Goal: Check status: Check status

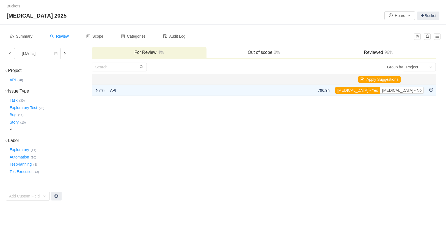
click at [353, 51] on h3 "Reviewed 96%" at bounding box center [378, 53] width 109 height 6
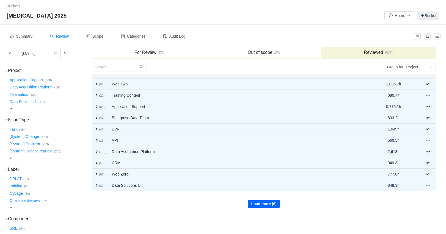
click at [261, 205] on button "Load more (6)" at bounding box center [264, 204] width 32 height 8
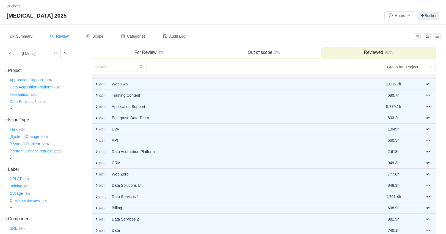
click at [156, 58] on div "For Review 4%" at bounding box center [149, 53] width 115 height 12
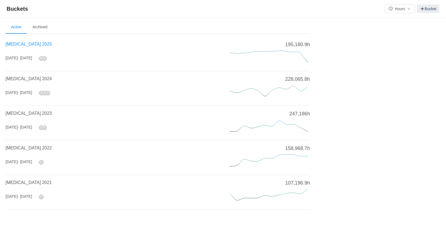
click at [25, 44] on span "[MEDICAL_DATA] 2025" at bounding box center [29, 44] width 46 height 5
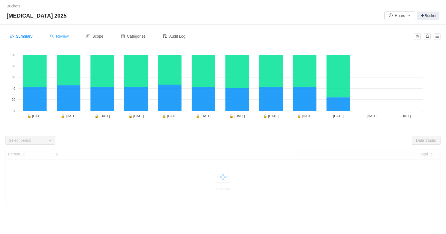
click at [66, 36] on span "Review" at bounding box center [59, 36] width 19 height 4
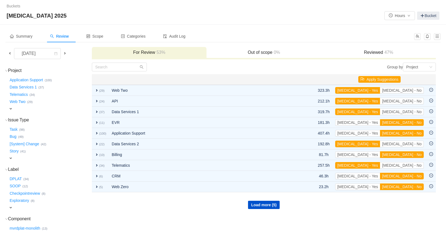
click at [11, 54] on span at bounding box center [10, 53] width 4 height 4
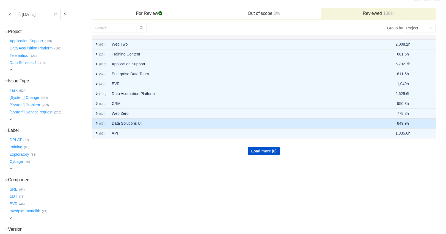
scroll to position [45, 0]
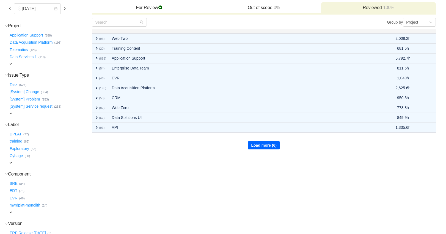
click at [257, 146] on button "Load more (6)" at bounding box center [264, 145] width 32 height 8
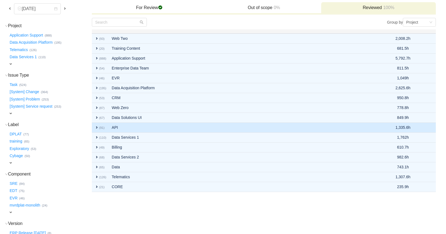
click at [96, 128] on span "expand" at bounding box center [97, 128] width 4 height 4
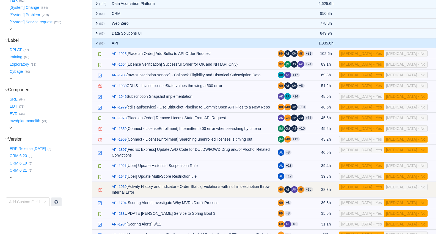
scroll to position [140, 0]
